Goal: Task Accomplishment & Management: Manage account settings

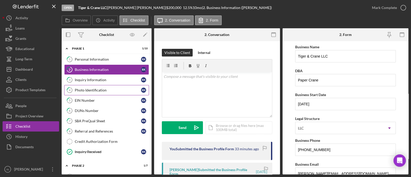
scroll to position [435, 0]
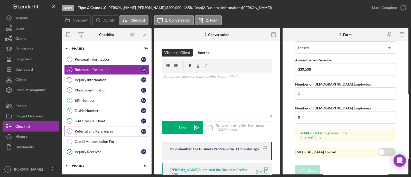
click at [100, 129] on div "Referral and References" at bounding box center [108, 131] width 66 height 4
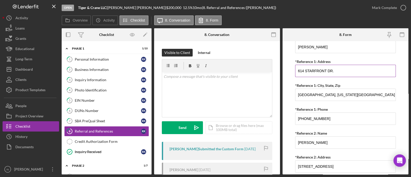
scroll to position [161, 0]
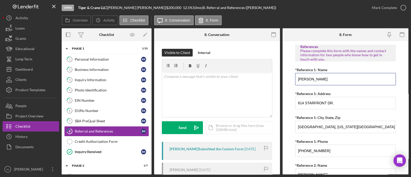
drag, startPoint x: 333, startPoint y: 79, endPoint x: 289, endPoint y: 81, distance: 43.7
click at [289, 81] on form "Referral *Referral Type How did you hear about [PERSON_NAME]? JP Client JP Pres…" at bounding box center [346, 107] width 126 height 133
drag, startPoint x: 331, startPoint y: 151, endPoint x: 268, endPoint y: 148, distance: 62.7
click at [268, 148] on div "Overview Internal Workflow Stage Open Icon/Dropdown Arrow Archive (can unarchiv…" at bounding box center [235, 101] width 347 height 146
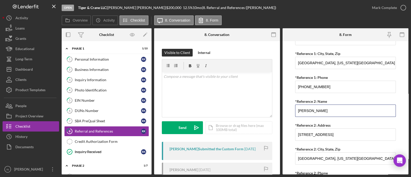
drag, startPoint x: 334, startPoint y: 111, endPoint x: 279, endPoint y: 111, distance: 55.2
click at [279, 111] on div "Overview Internal Workflow Stage Open Icon/Dropdown Arrow Archive (can unarchiv…" at bounding box center [235, 101] width 347 height 146
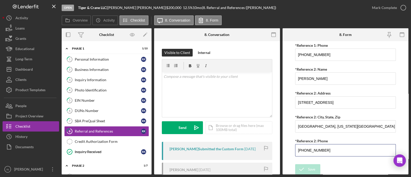
drag, startPoint x: 301, startPoint y: 152, endPoint x: 279, endPoint y: 150, distance: 23.0
click at [279, 150] on div "Overview Internal Workflow Stage Open Icon/Dropdown Arrow Archive (can unarchiv…" at bounding box center [235, 101] width 347 height 146
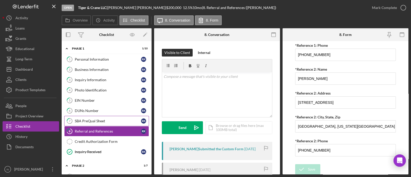
click at [98, 120] on div "SBA PreQual Sheet" at bounding box center [108, 121] width 66 height 4
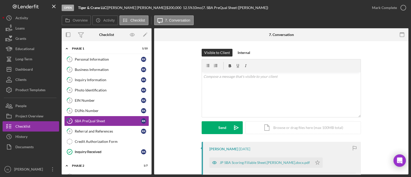
scroll to position [32, 0]
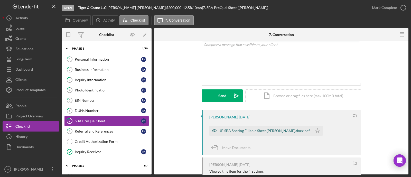
click at [236, 128] on div "JP SBA Scoring Fillable Sheet.[PERSON_NAME].docx.pdf" at bounding box center [260, 131] width 103 height 10
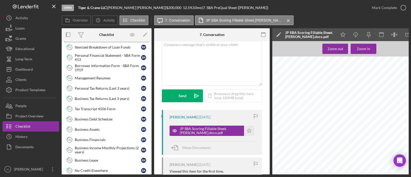
scroll to position [225, 0]
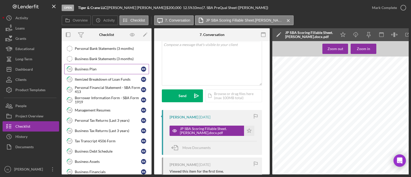
click at [102, 67] on div "Business Plan" at bounding box center [108, 69] width 66 height 4
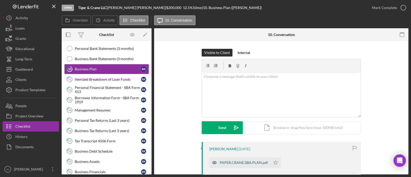
click at [241, 166] on div "PAPER.CRANE.SBA.PLAN.pdf" at bounding box center [239, 162] width 61 height 10
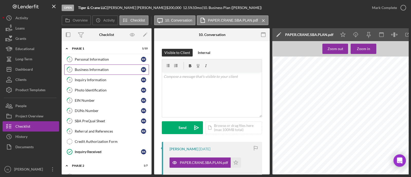
click at [104, 70] on div "Business Information" at bounding box center [108, 70] width 66 height 4
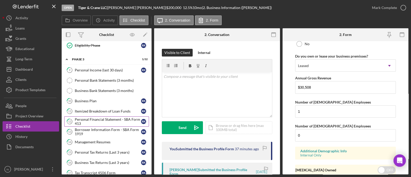
scroll to position [225, 0]
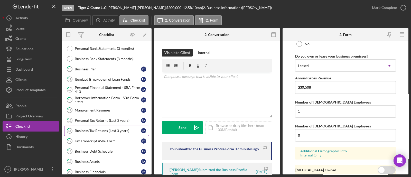
click at [92, 129] on div "Business Tax Returns (Last 3 years)" at bounding box center [108, 131] width 66 height 4
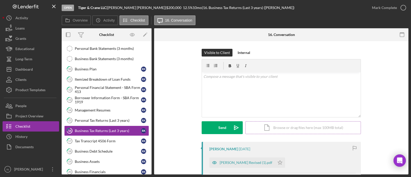
scroll to position [32, 0]
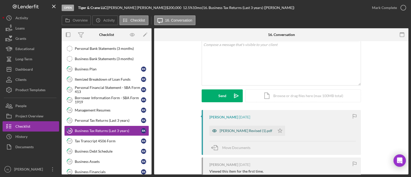
click at [242, 132] on div "[PERSON_NAME] Revised (1).pdf" at bounding box center [246, 131] width 53 height 4
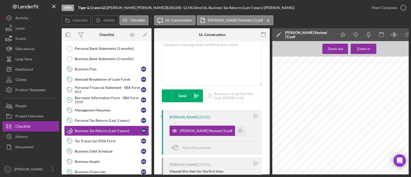
scroll to position [161, 0]
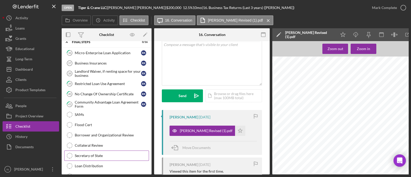
scroll to position [707, 0]
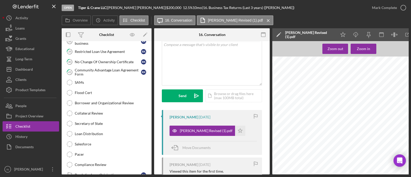
click at [98, 142] on div "Salesforce" at bounding box center [112, 144] width 74 height 4
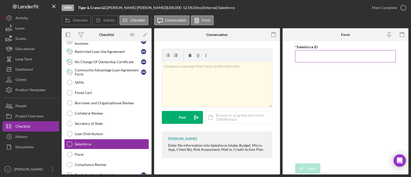
click at [318, 58] on input "*Salesforce ID" at bounding box center [345, 56] width 101 height 12
paste input "a0wPC000002KBB3YAO"
type input "a0wPC000002KBB3YAO"
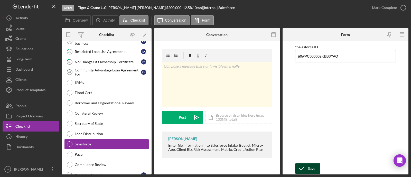
click at [314, 168] on div "Save" at bounding box center [311, 168] width 7 height 10
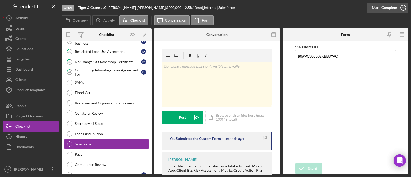
click at [385, 7] on div "Mark Complete" at bounding box center [384, 8] width 25 height 10
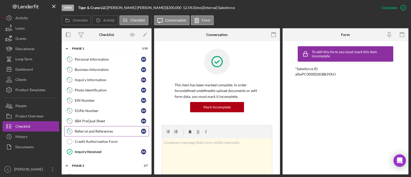
click at [98, 127] on link "8 Referral and References R K" at bounding box center [106, 131] width 85 height 10
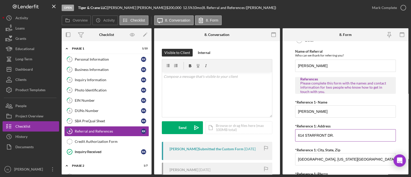
scroll to position [96, 0]
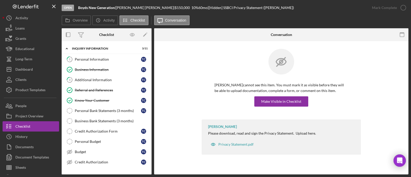
scroll to position [289, 0]
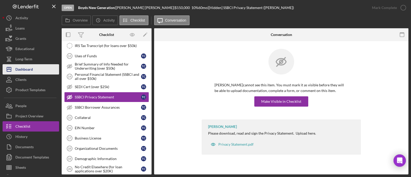
click at [27, 71] on div "Dashboard" at bounding box center [23, 70] width 17 height 12
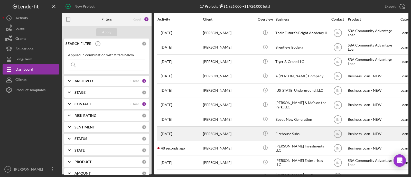
click at [214, 129] on div "Larry Webb" at bounding box center [228, 134] width 51 height 14
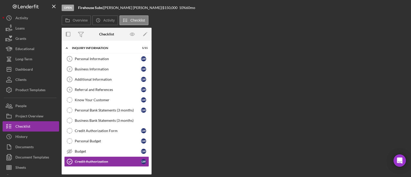
scroll to position [53, 0]
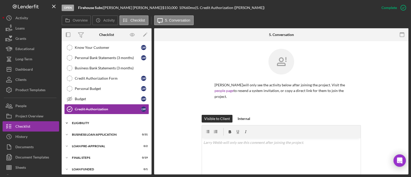
click at [97, 122] on div "ELIGIBILITY" at bounding box center [108, 123] width 73 height 3
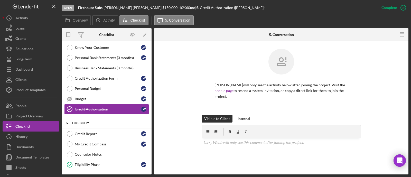
scroll to position [98, 0]
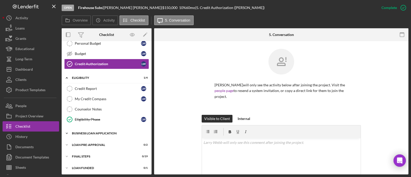
click at [98, 133] on div "BUSINESS LOAN APPLICATION" at bounding box center [108, 133] width 73 height 3
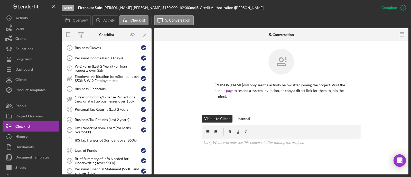
scroll to position [162, 0]
